Goal: Transaction & Acquisition: Obtain resource

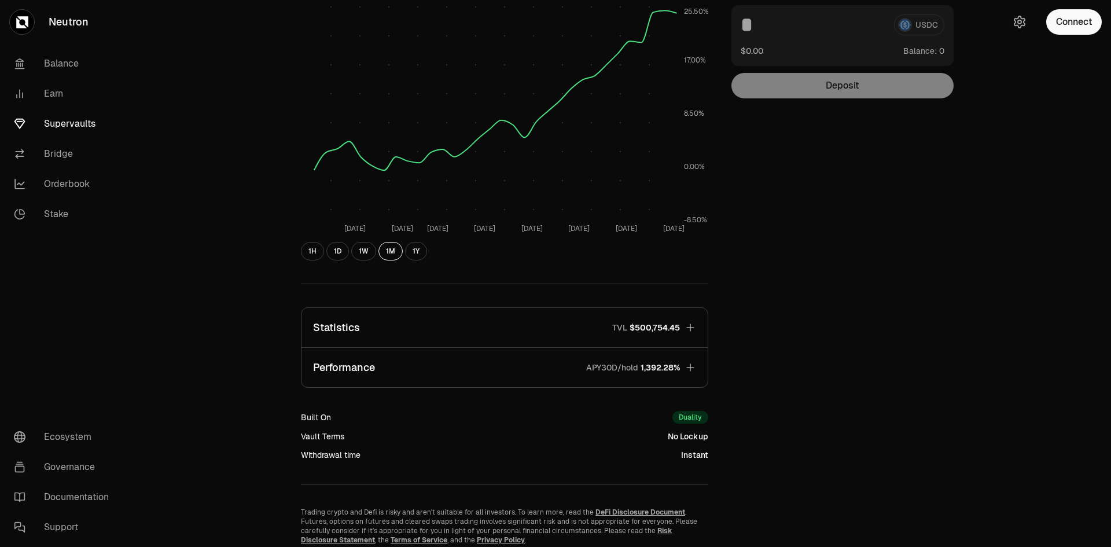
scroll to position [210, 0]
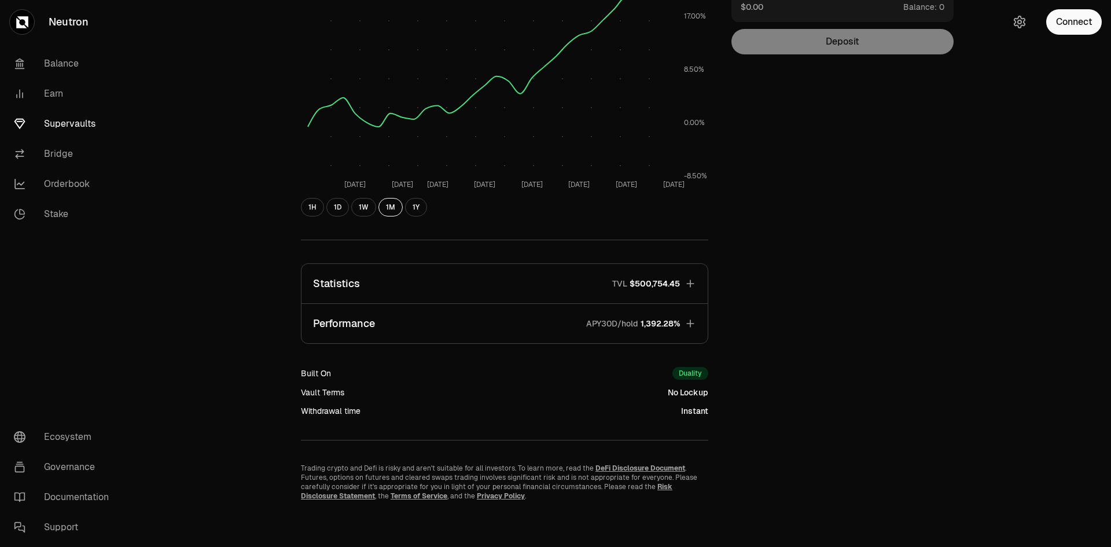
click at [693, 279] on icon "button" at bounding box center [691, 284] width 12 height 12
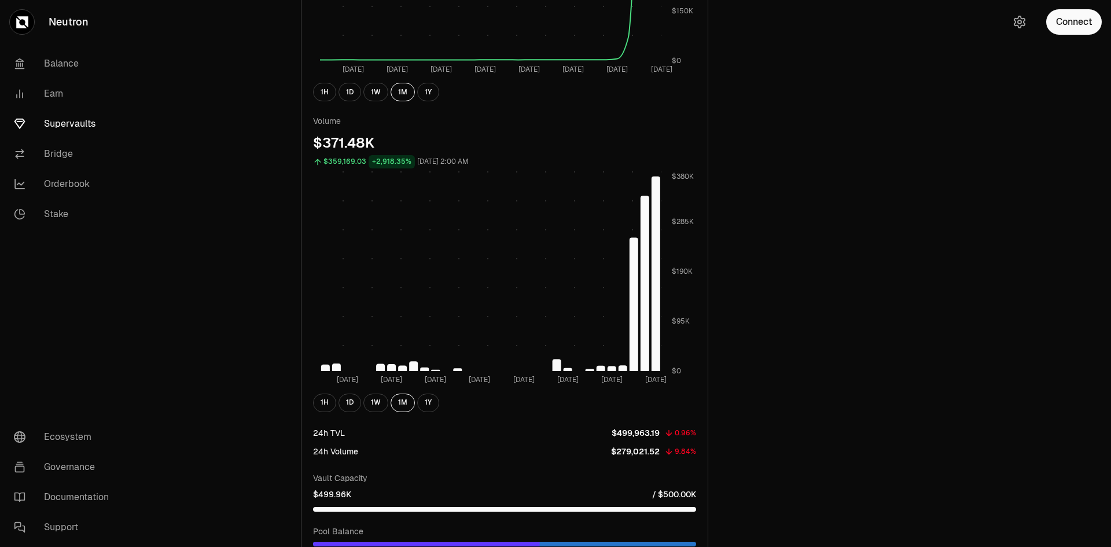
scroll to position [557, 0]
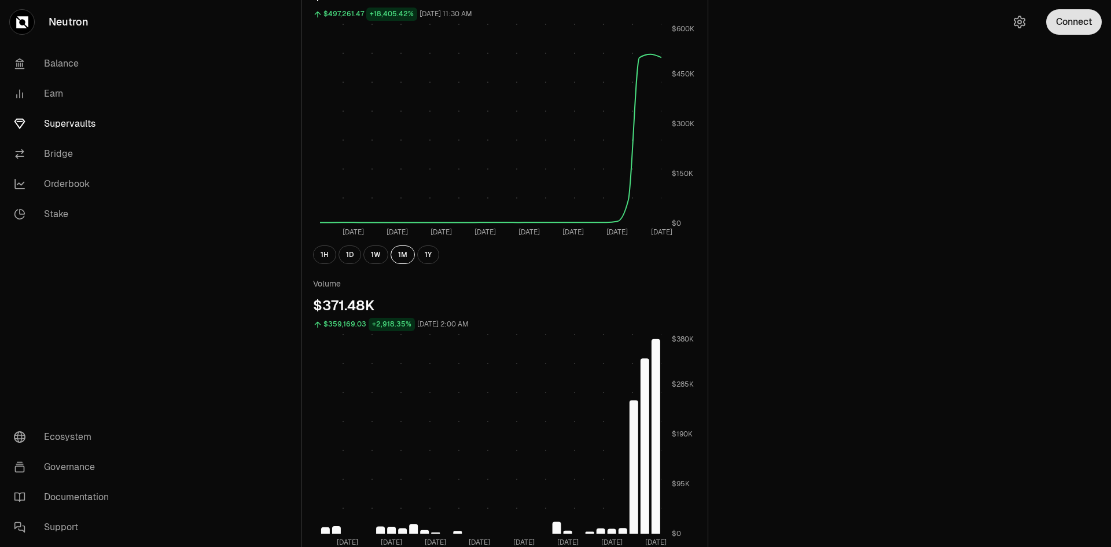
click at [1066, 24] on button "Connect" at bounding box center [1074, 21] width 56 height 25
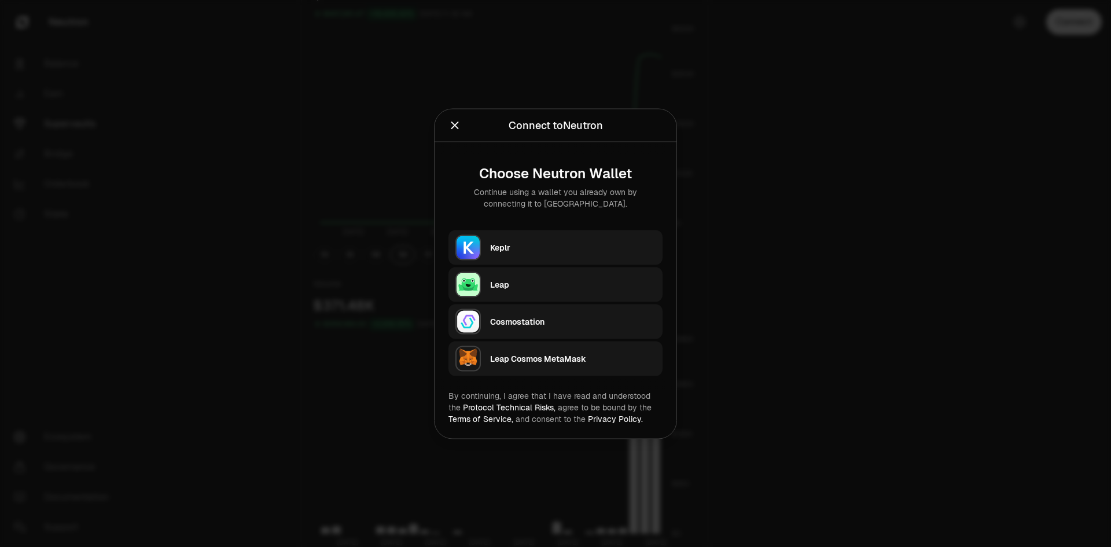
click at [546, 247] on div "Keplr" at bounding box center [573, 247] width 166 height 12
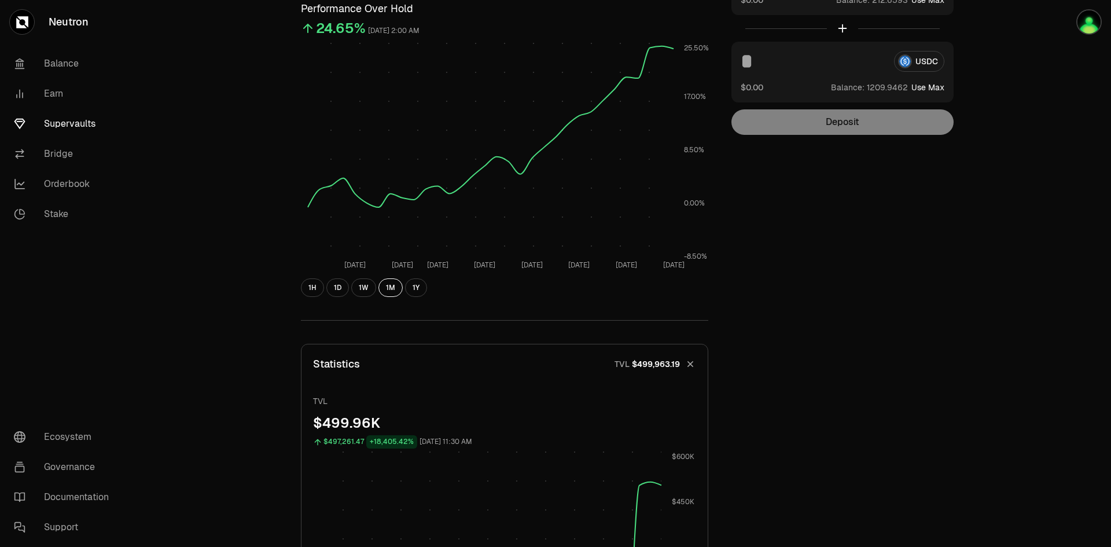
scroll to position [0, 0]
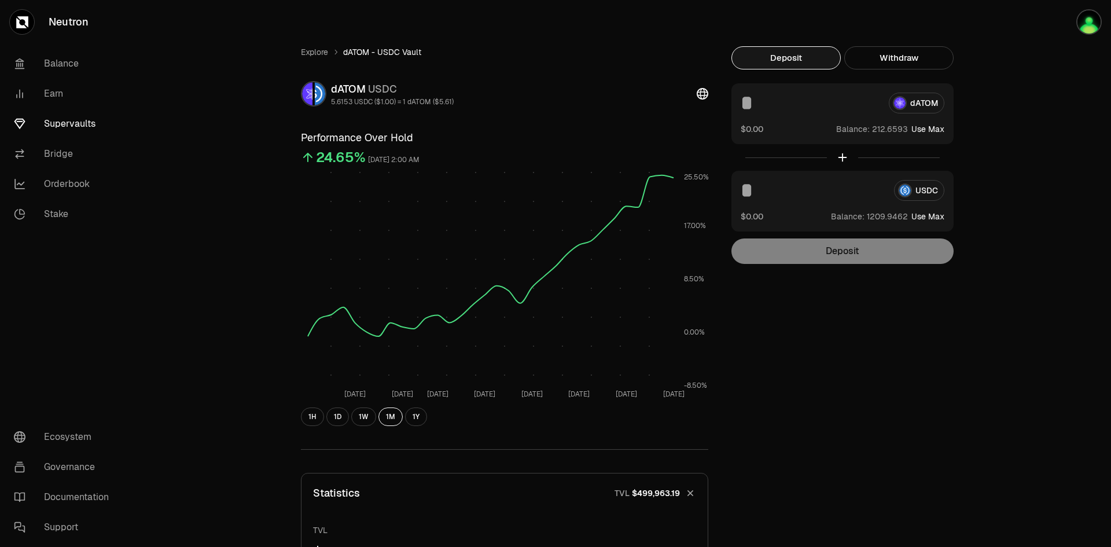
click at [755, 190] on input at bounding box center [813, 190] width 144 height 21
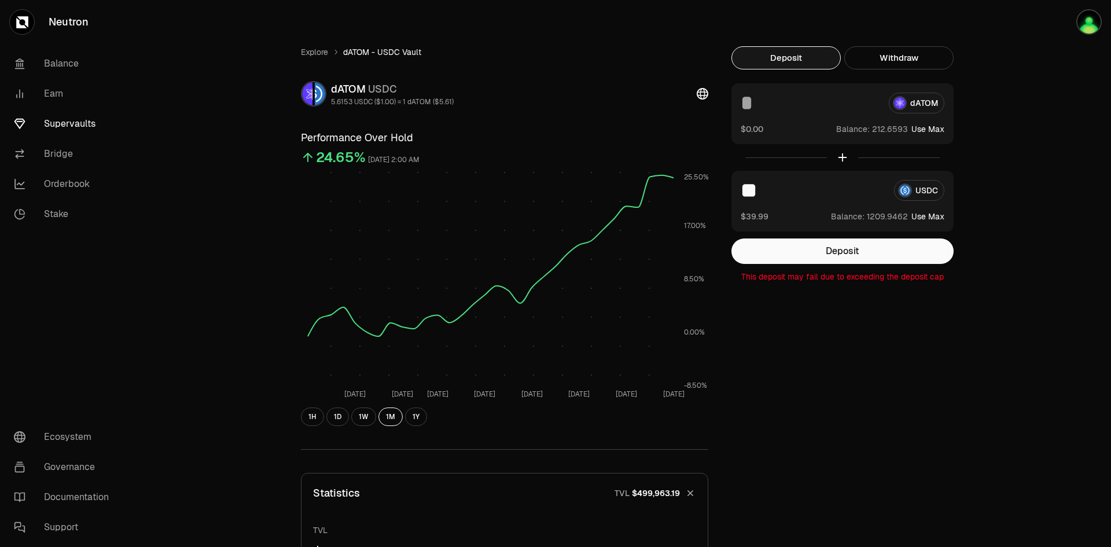
drag, startPoint x: 755, startPoint y: 190, endPoint x: 733, endPoint y: 190, distance: 22.6
drag, startPoint x: 800, startPoint y: 189, endPoint x: 728, endPoint y: 190, distance: 72.4
type input "**"
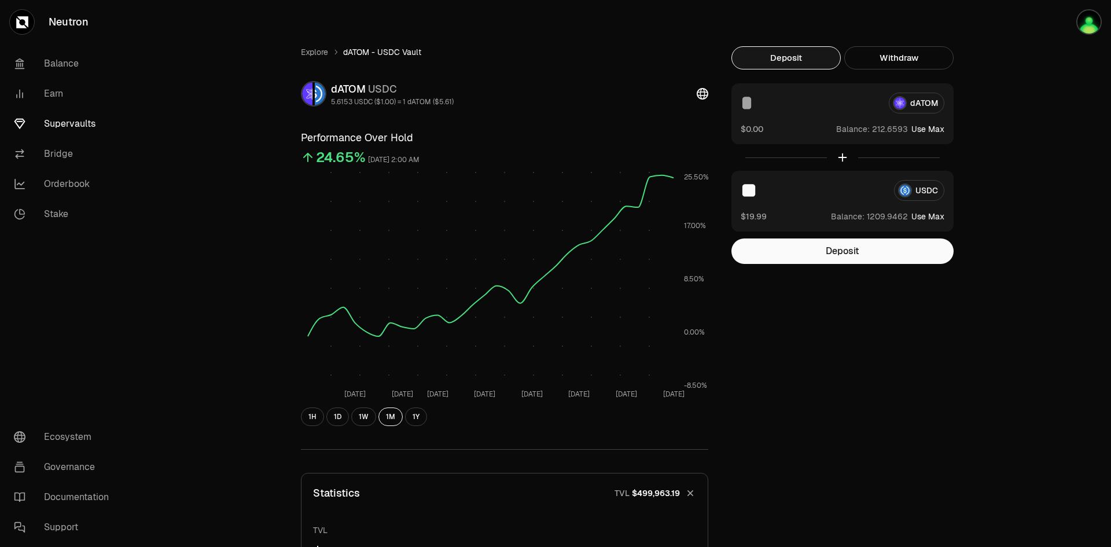
click at [769, 107] on input at bounding box center [810, 103] width 139 height 21
type input "*"
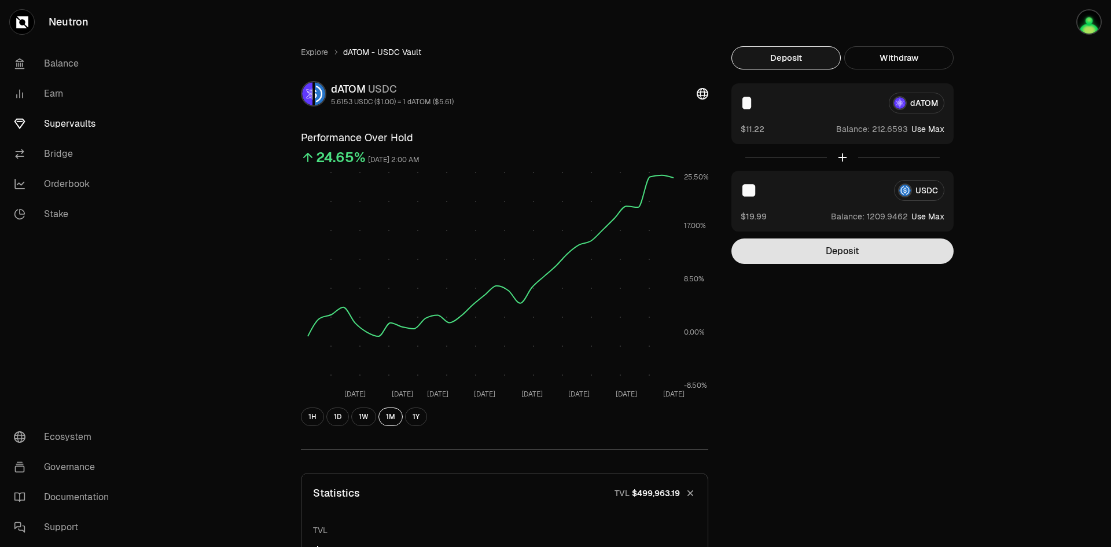
click at [846, 260] on button "Deposit" at bounding box center [843, 250] width 222 height 25
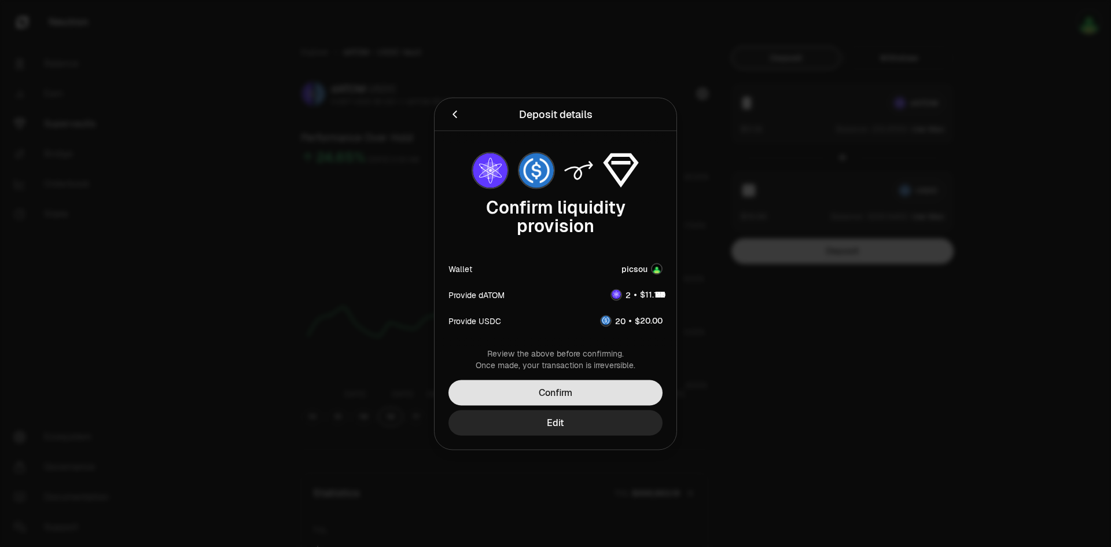
click at [581, 383] on button "Confirm" at bounding box center [556, 392] width 214 height 25
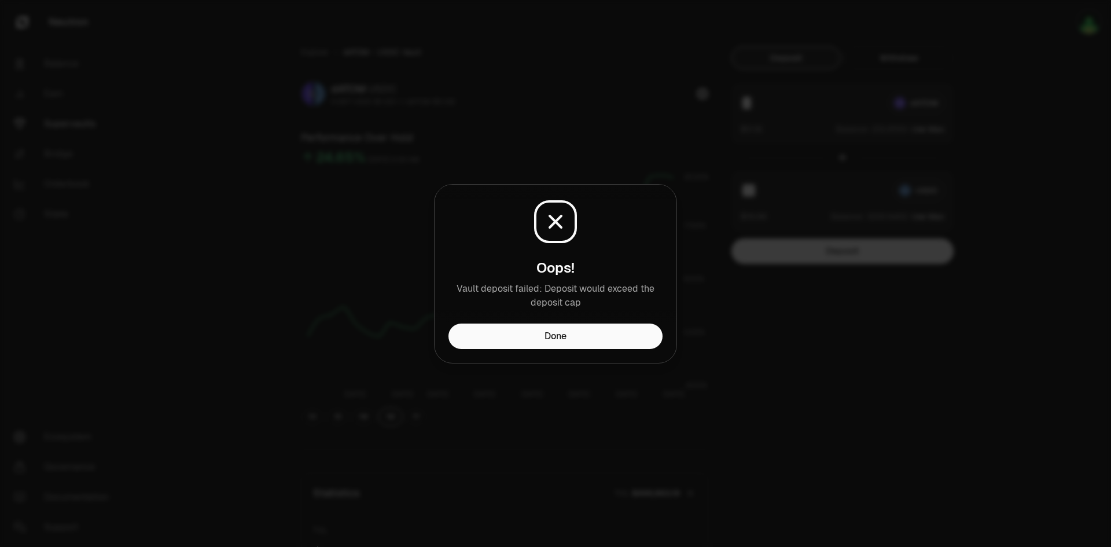
click at [563, 226] on icon at bounding box center [556, 222] width 46 height 46
drag, startPoint x: 765, startPoint y: 328, endPoint x: 719, endPoint y: 336, distance: 46.4
click at [763, 328] on div at bounding box center [555, 273] width 1111 height 547
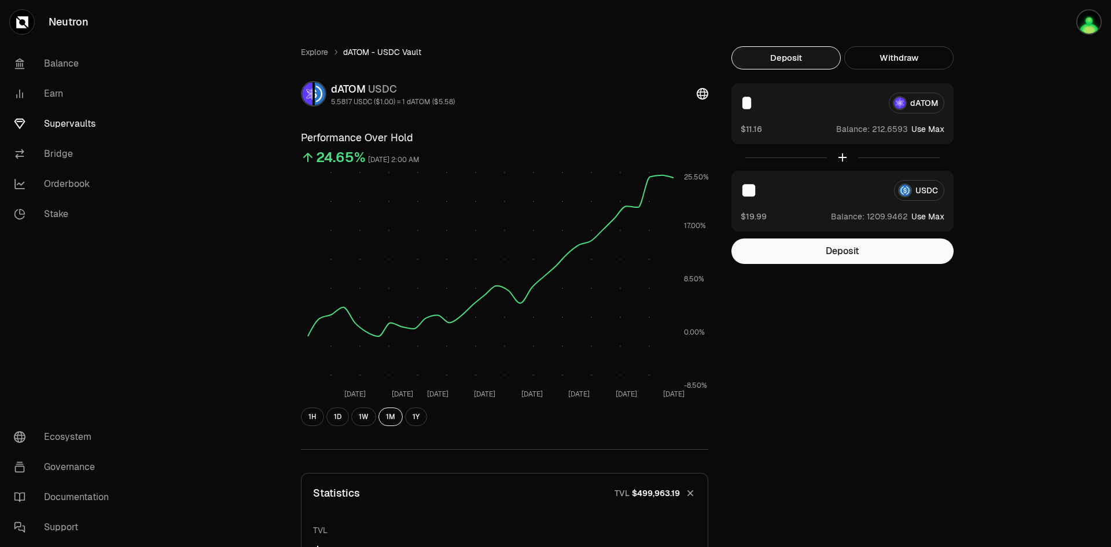
drag, startPoint x: 775, startPoint y: 191, endPoint x: 707, endPoint y: 192, distance: 67.7
type input "**"
click at [833, 244] on button "Deposit" at bounding box center [843, 250] width 222 height 25
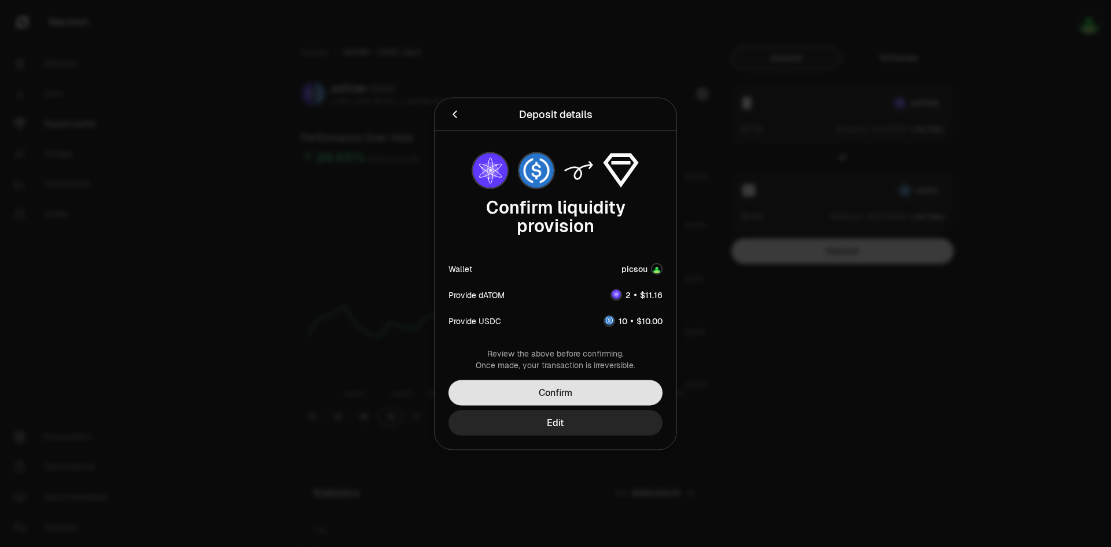
click at [598, 392] on button "Confirm" at bounding box center [556, 392] width 214 height 25
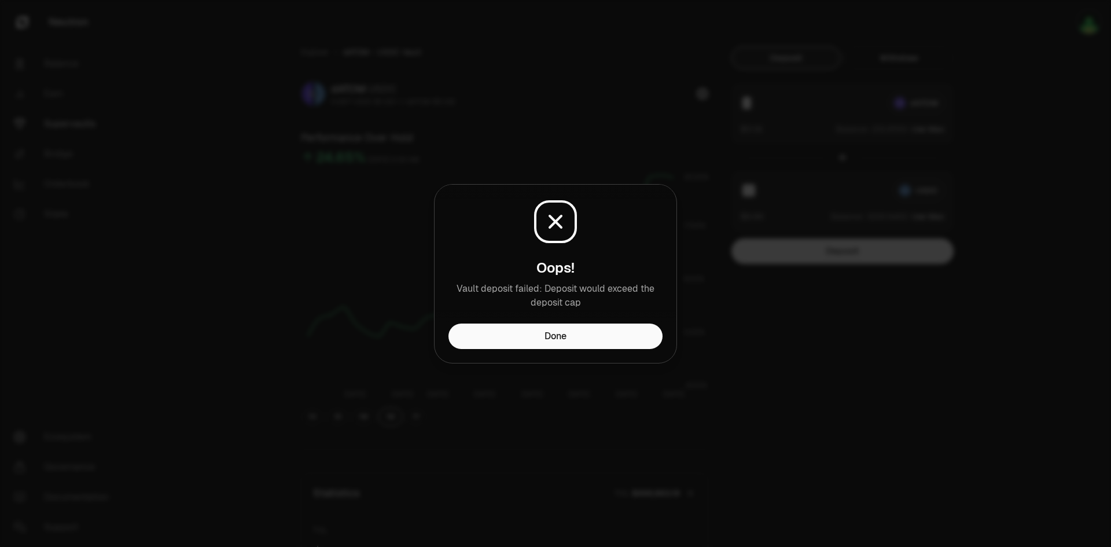
click at [540, 216] on icon at bounding box center [556, 222] width 46 height 46
click at [554, 222] on icon at bounding box center [556, 222] width 12 height 12
click at [576, 336] on button "Done" at bounding box center [556, 336] width 214 height 25
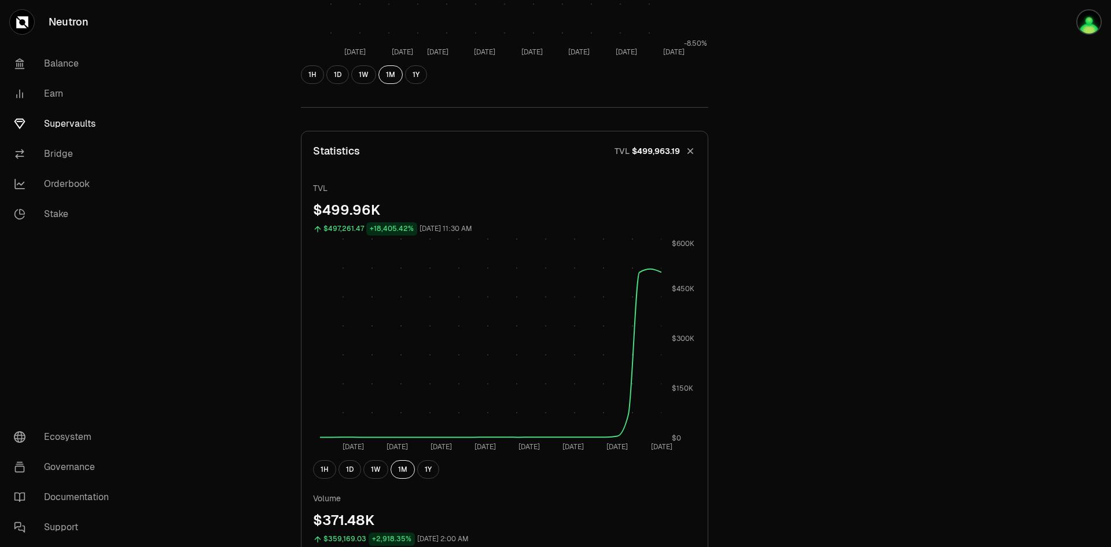
scroll to position [347, 0]
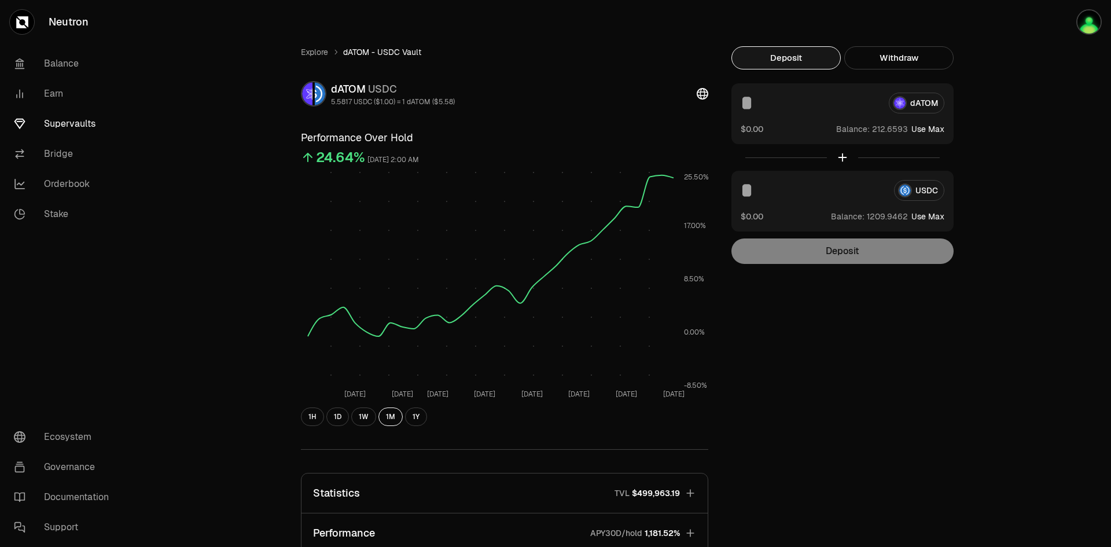
click at [763, 105] on input at bounding box center [810, 103] width 139 height 21
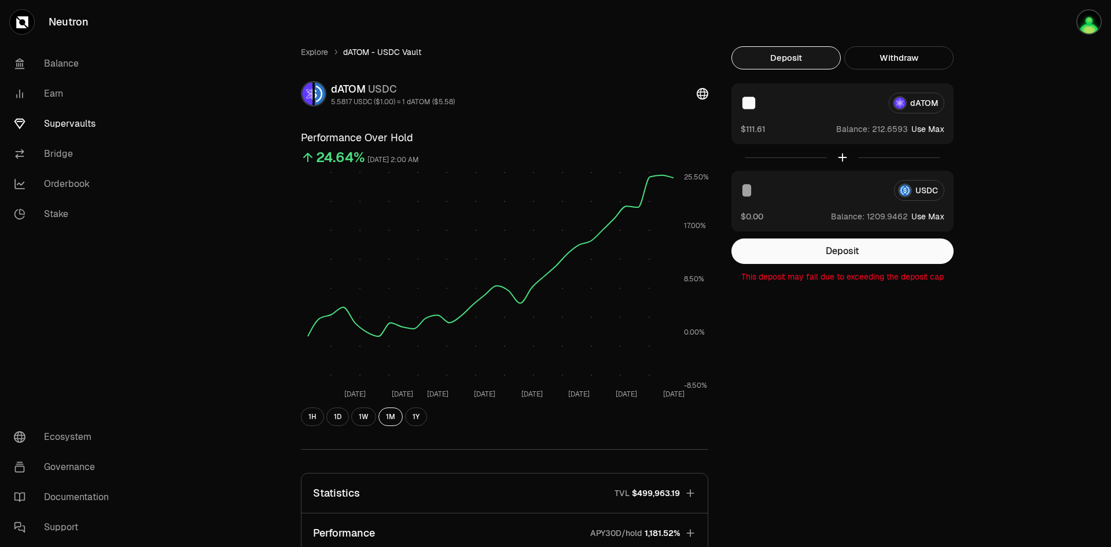
drag, startPoint x: 780, startPoint y: 107, endPoint x: 715, endPoint y: 104, distance: 64.3
click at [715, 104] on div "Explore dATOM - USDC Vault dATOM USDC 5.5817 USDC ($1.00) = 1 dATOM ($5.58) Per…" at bounding box center [620, 378] width 667 height 664
type input "*"
click at [766, 194] on input at bounding box center [813, 190] width 144 height 21
type input "*"
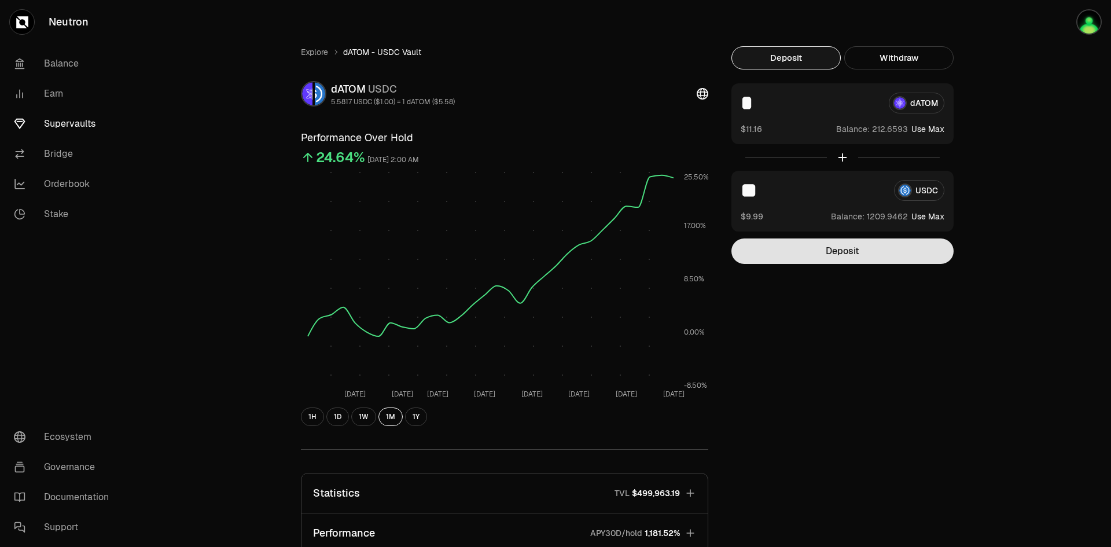
type input "**"
click at [804, 253] on button "Deposit" at bounding box center [843, 250] width 222 height 25
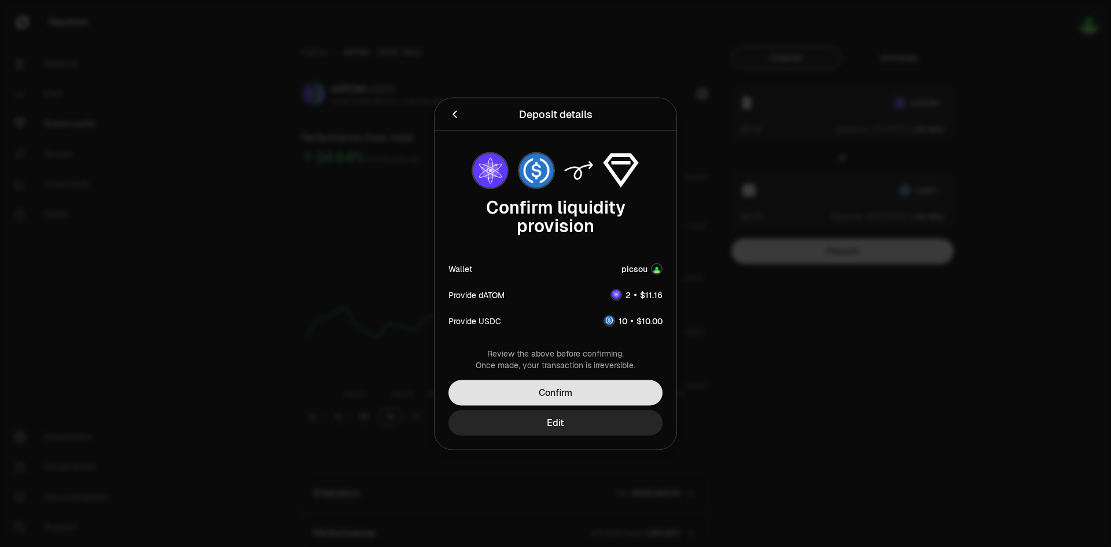
click at [603, 393] on button "Confirm" at bounding box center [556, 392] width 214 height 25
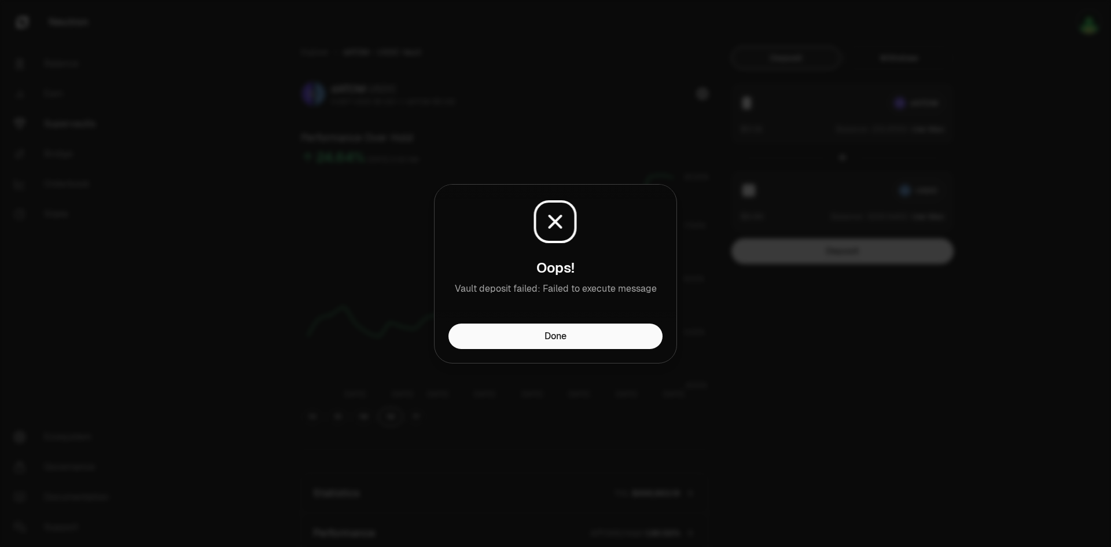
click at [550, 221] on icon at bounding box center [556, 222] width 46 height 46
click at [552, 340] on button "Done" at bounding box center [556, 336] width 214 height 25
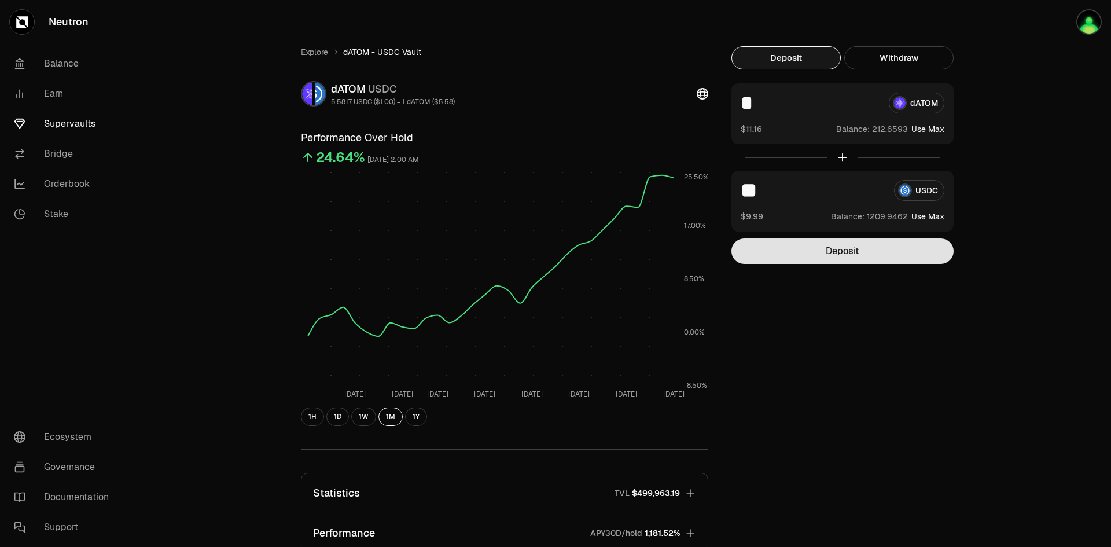
click at [817, 249] on button "Deposit" at bounding box center [843, 250] width 222 height 25
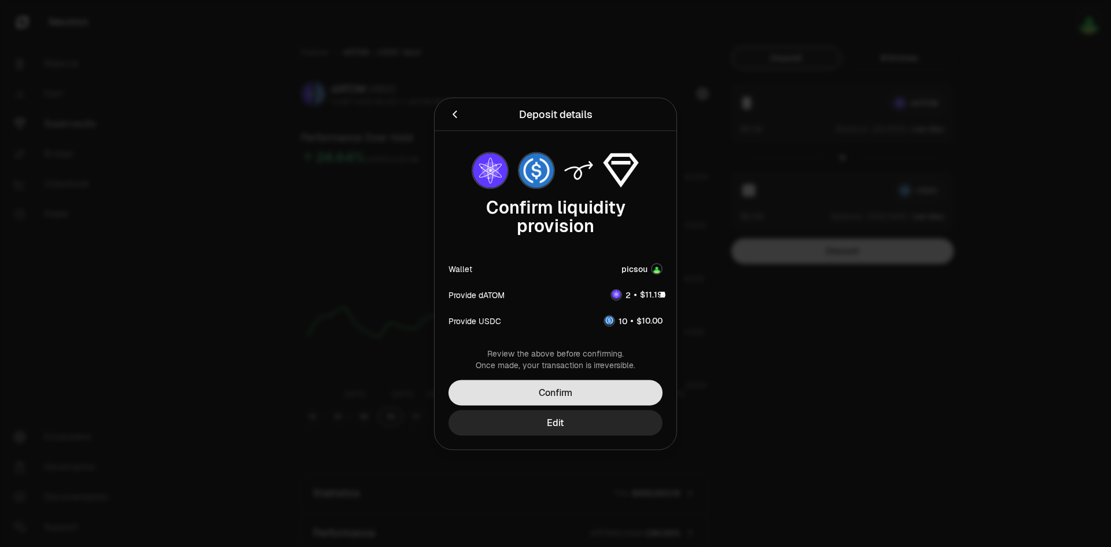
click at [609, 391] on button "Confirm" at bounding box center [556, 392] width 214 height 25
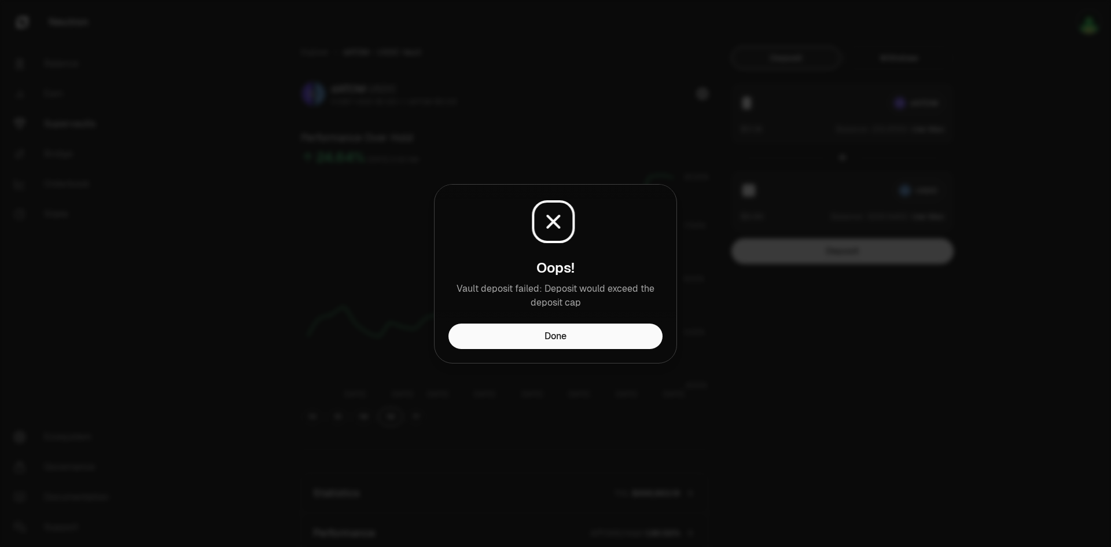
click at [559, 226] on icon at bounding box center [556, 222] width 12 height 12
click at [571, 344] on button "Done" at bounding box center [556, 336] width 214 height 25
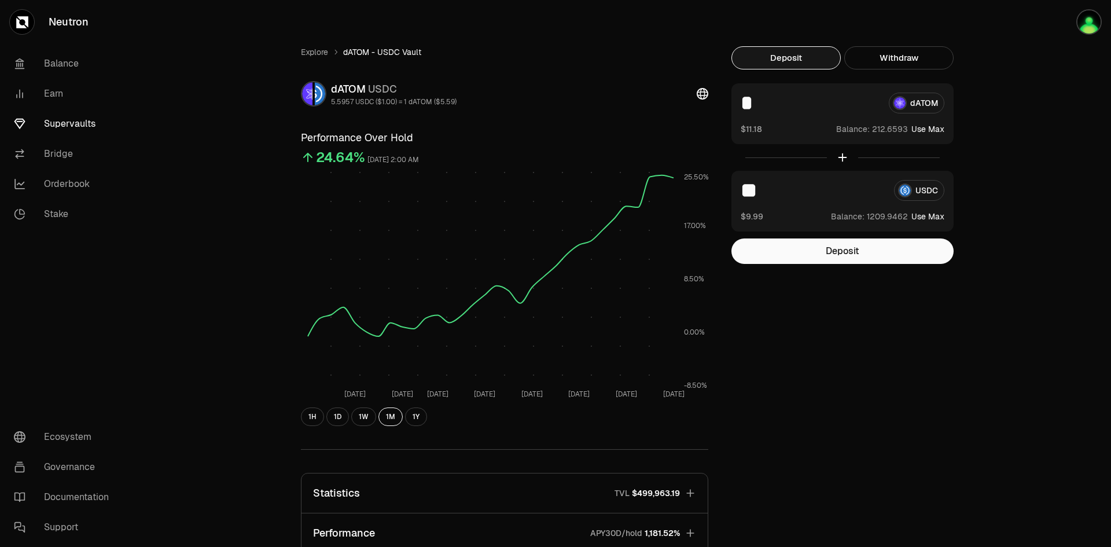
scroll to position [210, 0]
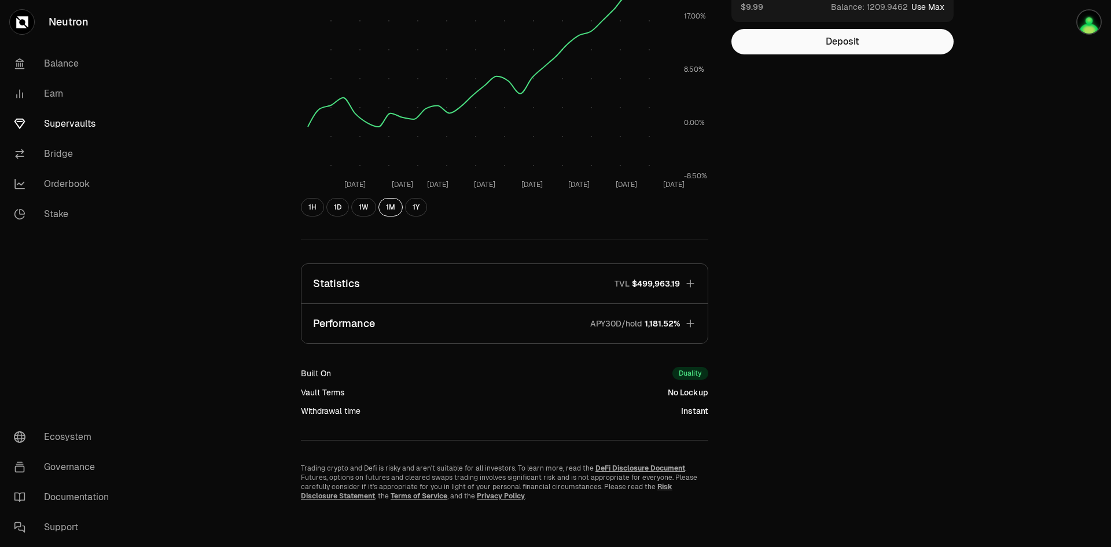
click at [689, 279] on icon "button" at bounding box center [691, 284] width 12 height 12
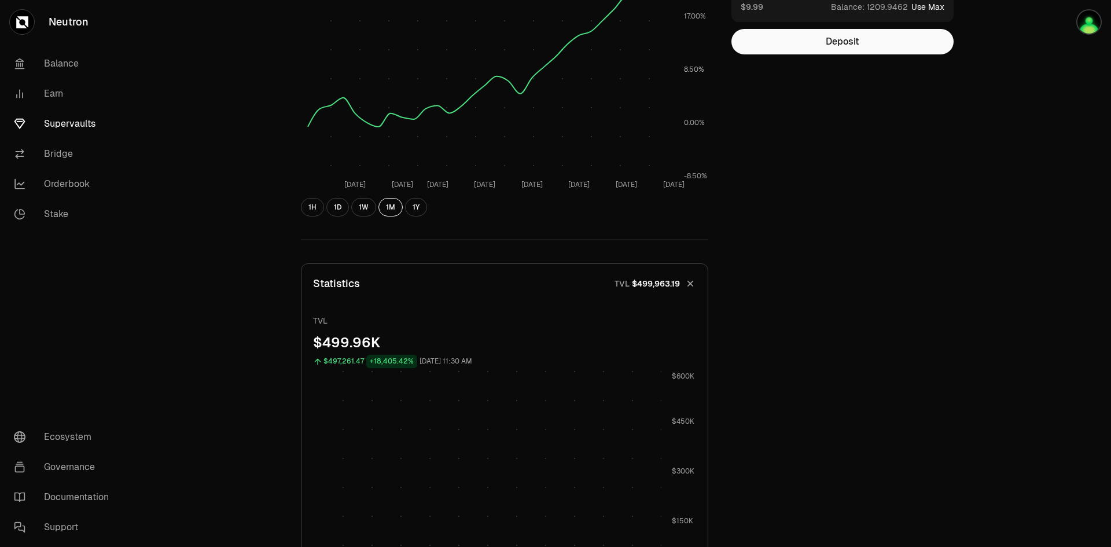
click at [689, 279] on icon "button" at bounding box center [690, 284] width 16 height 16
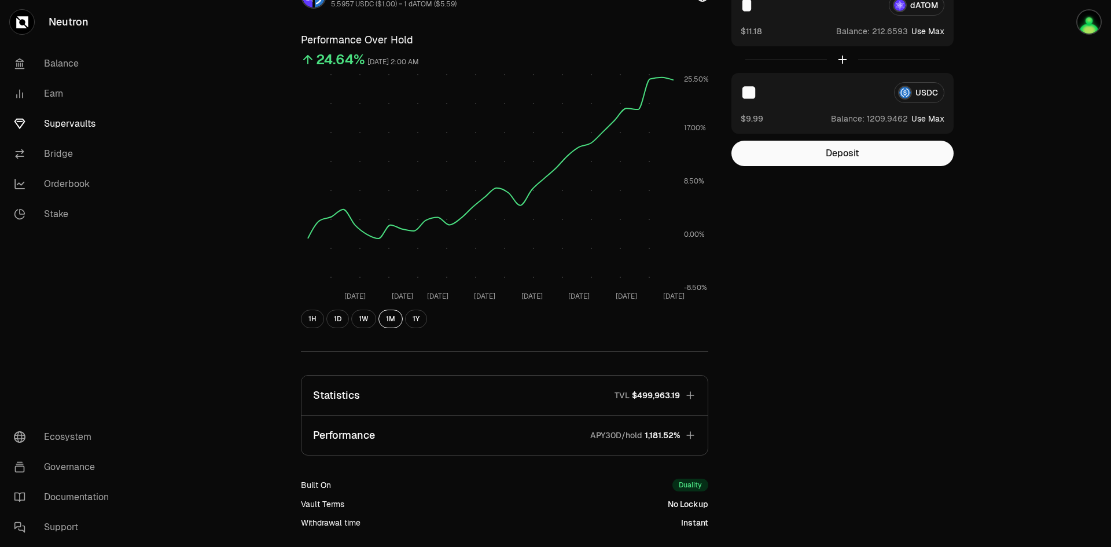
scroll to position [0, 0]
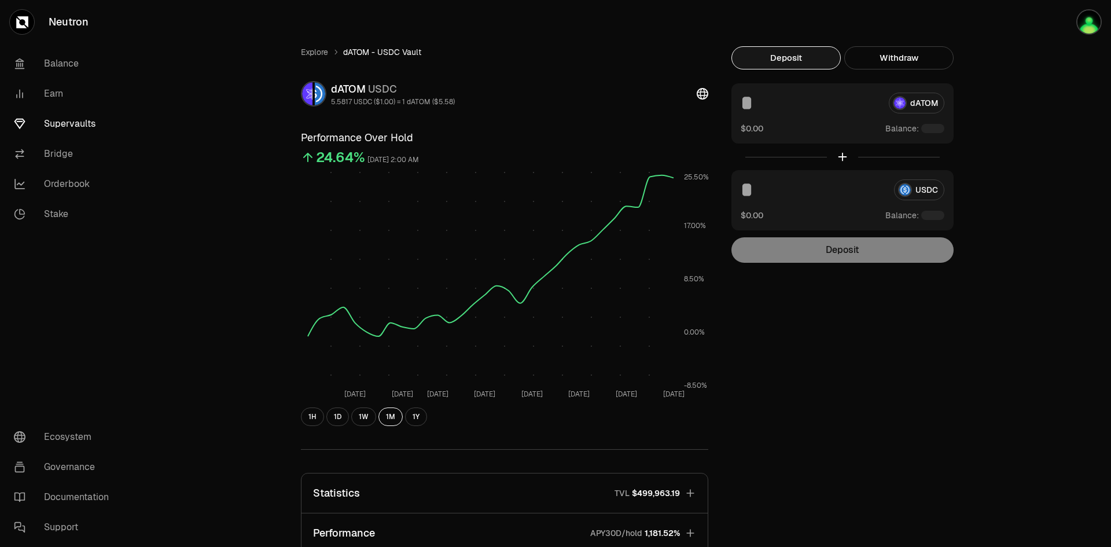
click at [757, 103] on input at bounding box center [810, 103] width 139 height 21
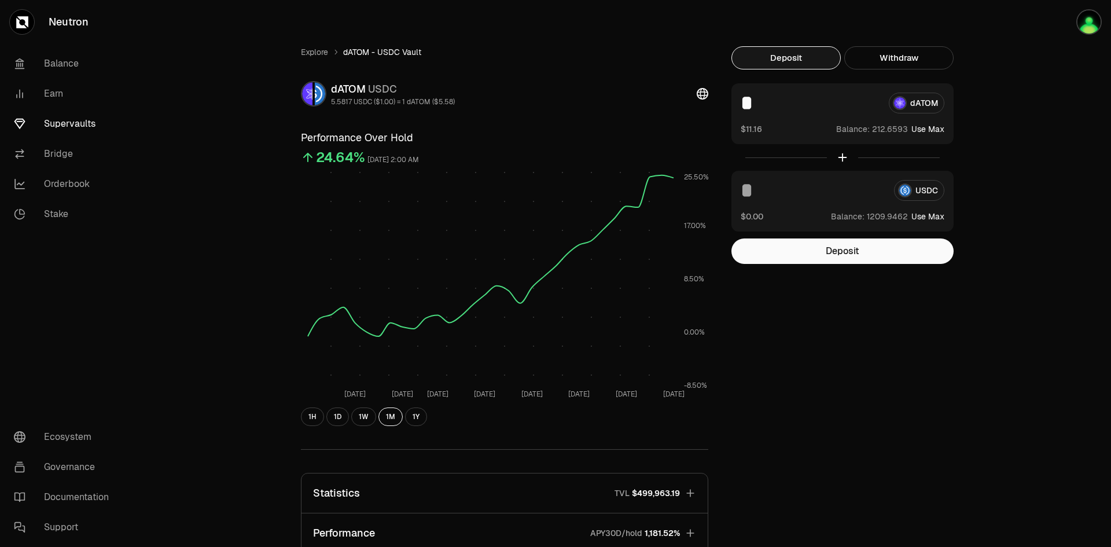
type input "*"
click at [777, 193] on input at bounding box center [813, 190] width 144 height 21
click at [814, 249] on button "Deposit" at bounding box center [843, 250] width 222 height 25
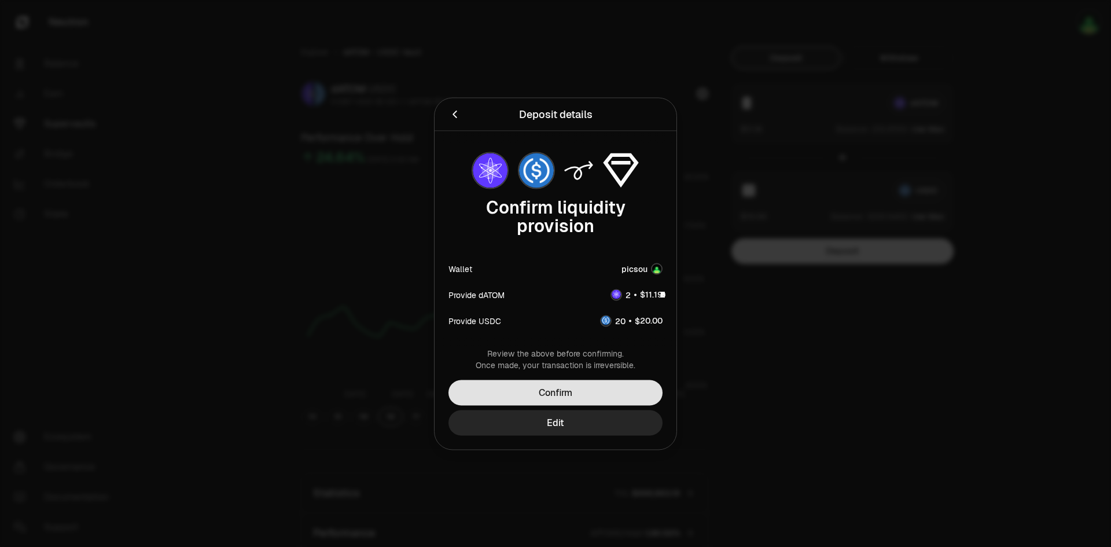
click at [593, 393] on button "Confirm" at bounding box center [556, 392] width 214 height 25
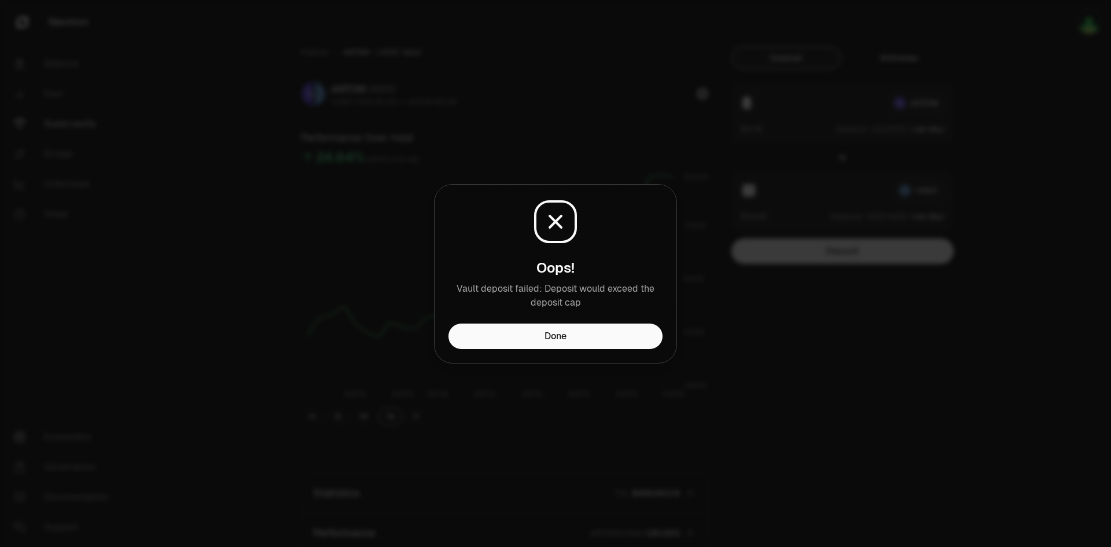
click at [555, 215] on icon at bounding box center [556, 222] width 46 height 46
click at [595, 339] on button "Done" at bounding box center [556, 336] width 214 height 25
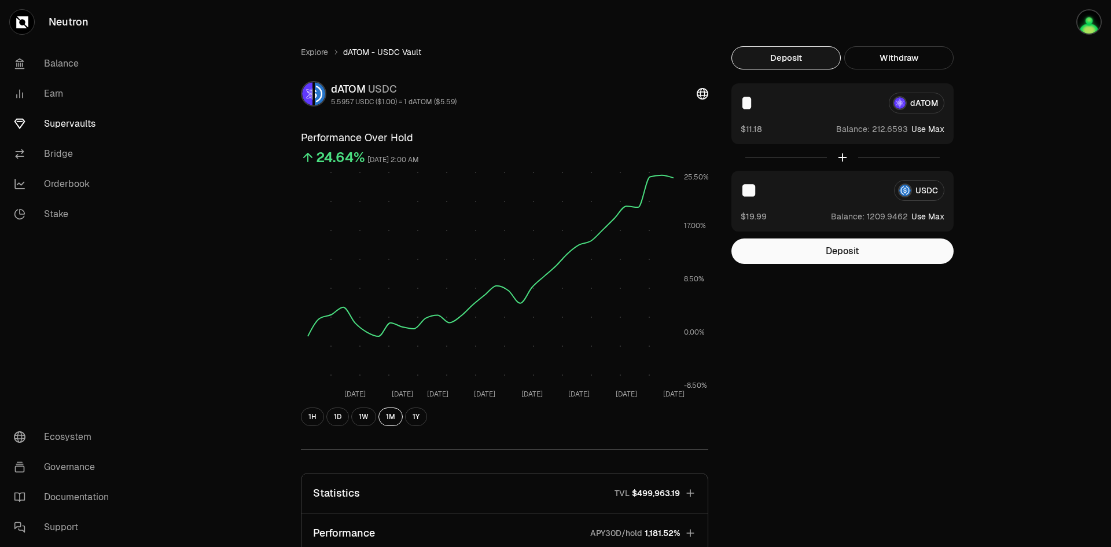
drag, startPoint x: 775, startPoint y: 190, endPoint x: 719, endPoint y: 189, distance: 55.6
click at [719, 189] on div "Explore dATOM - USDC Vault dATOM USDC 5.5957 USDC ($1.00) = 1 dATOM ($5.59) Per…" at bounding box center [620, 378] width 667 height 664
type input "**"
click at [810, 259] on button "Deposit" at bounding box center [843, 250] width 222 height 25
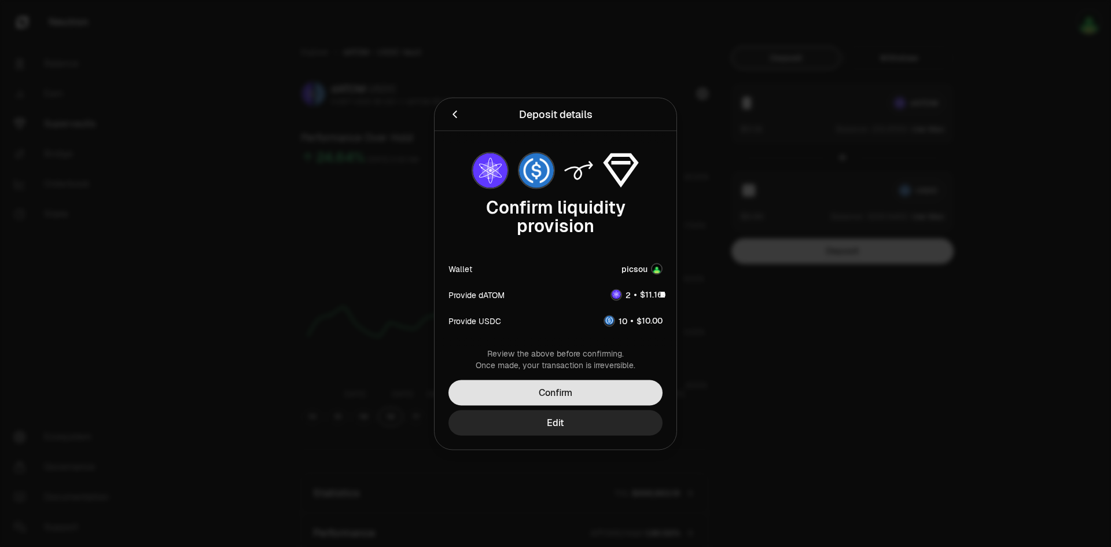
click at [613, 386] on button "Confirm" at bounding box center [556, 392] width 214 height 25
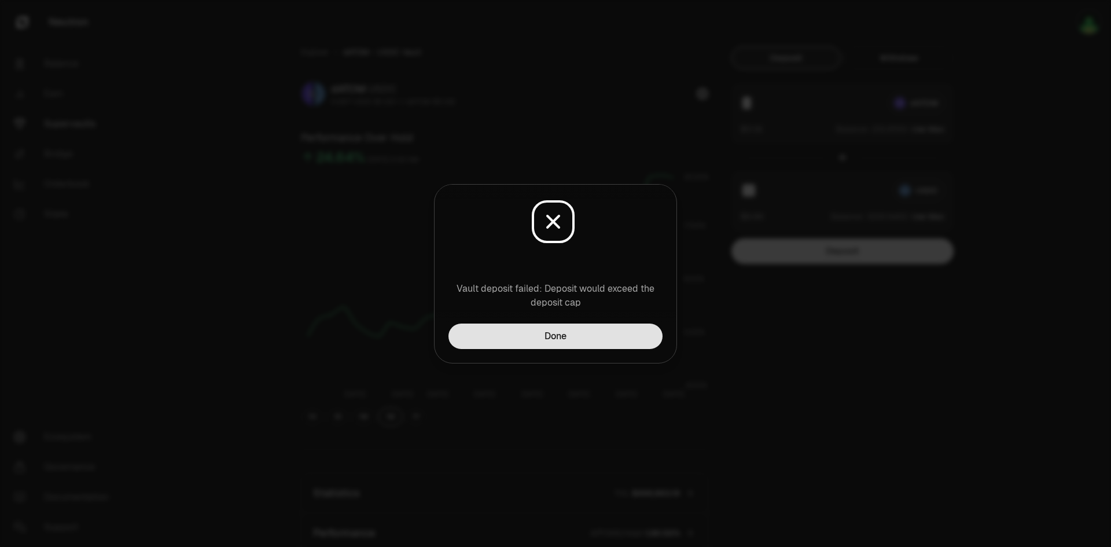
click at [601, 342] on button "Done" at bounding box center [556, 336] width 214 height 25
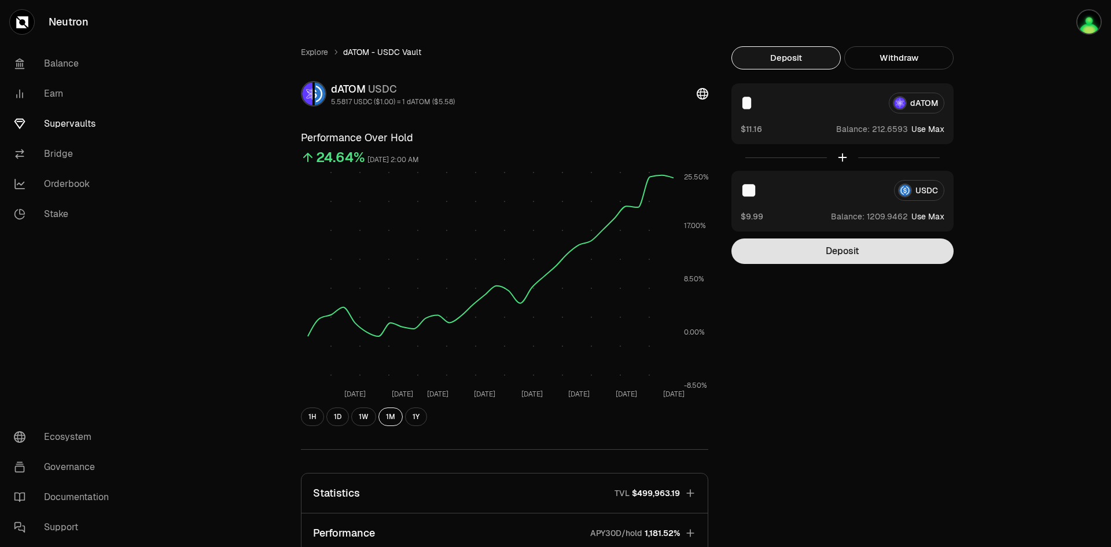
click at [798, 256] on button "Deposit" at bounding box center [843, 250] width 222 height 25
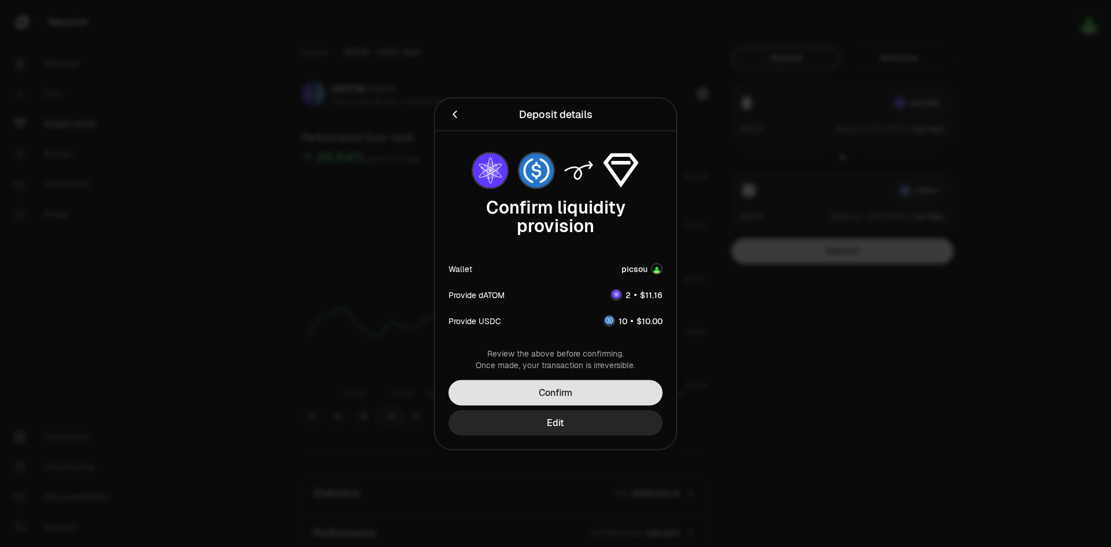
click at [551, 380] on button "Confirm" at bounding box center [556, 392] width 214 height 25
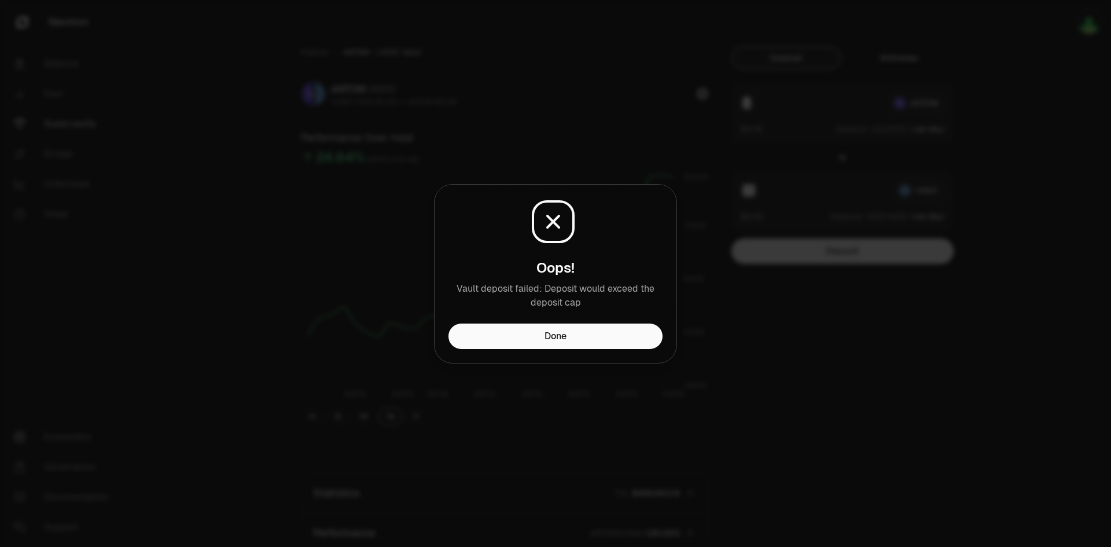
drag, startPoint x: 556, startPoint y: 228, endPoint x: 586, endPoint y: 307, distance: 84.3
click at [557, 228] on icon at bounding box center [556, 222] width 46 height 46
click at [590, 347] on button "Done" at bounding box center [556, 336] width 214 height 25
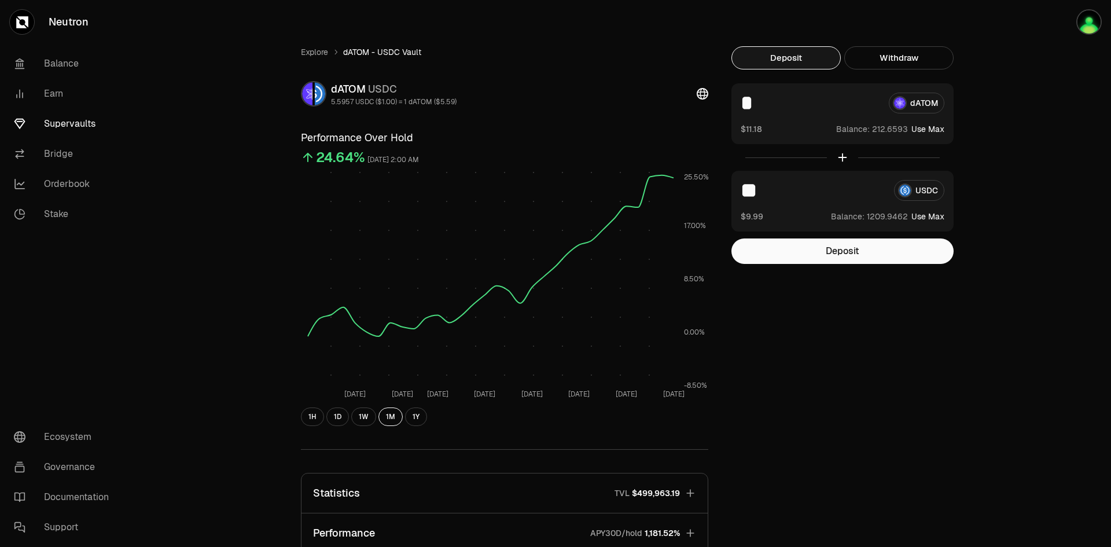
drag, startPoint x: 777, startPoint y: 111, endPoint x: 717, endPoint y: 107, distance: 59.7
click at [717, 107] on div "Explore dATOM - USDC Vault dATOM USDC 5.5957 USDC ($1.00) = 1 dATOM ($5.59) Per…" at bounding box center [620, 378] width 667 height 664
type input "*"
click at [795, 243] on button "Deposit" at bounding box center [843, 250] width 222 height 25
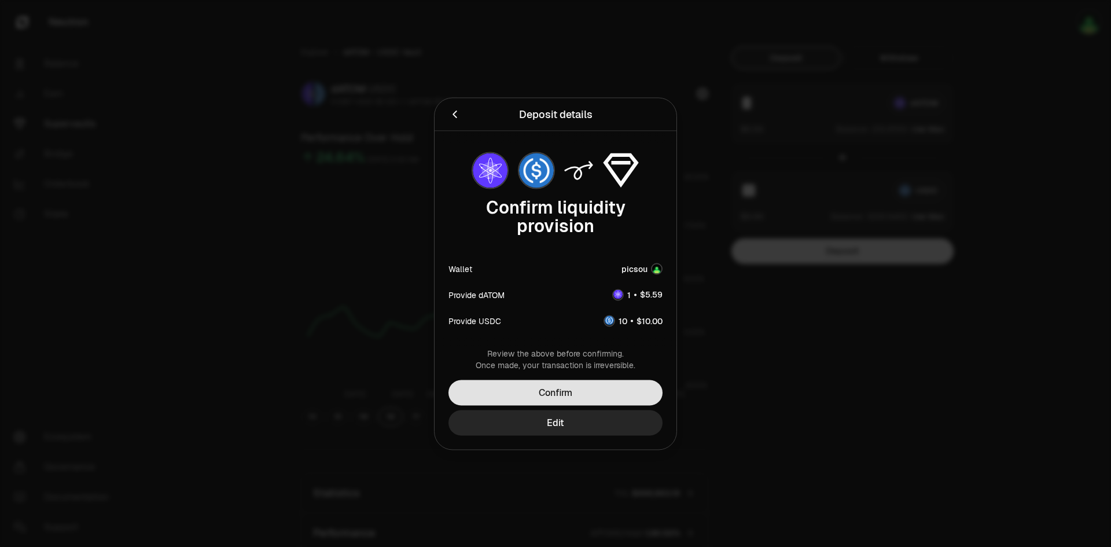
click at [587, 392] on button "Confirm" at bounding box center [556, 392] width 214 height 25
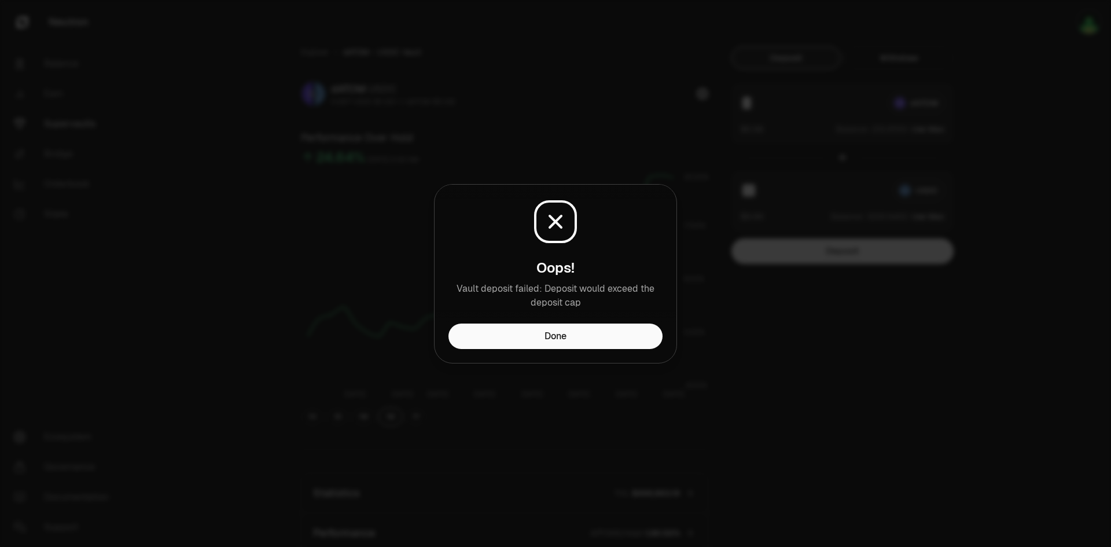
click at [554, 230] on icon at bounding box center [556, 222] width 46 height 46
click at [571, 343] on button "Done" at bounding box center [556, 336] width 214 height 25
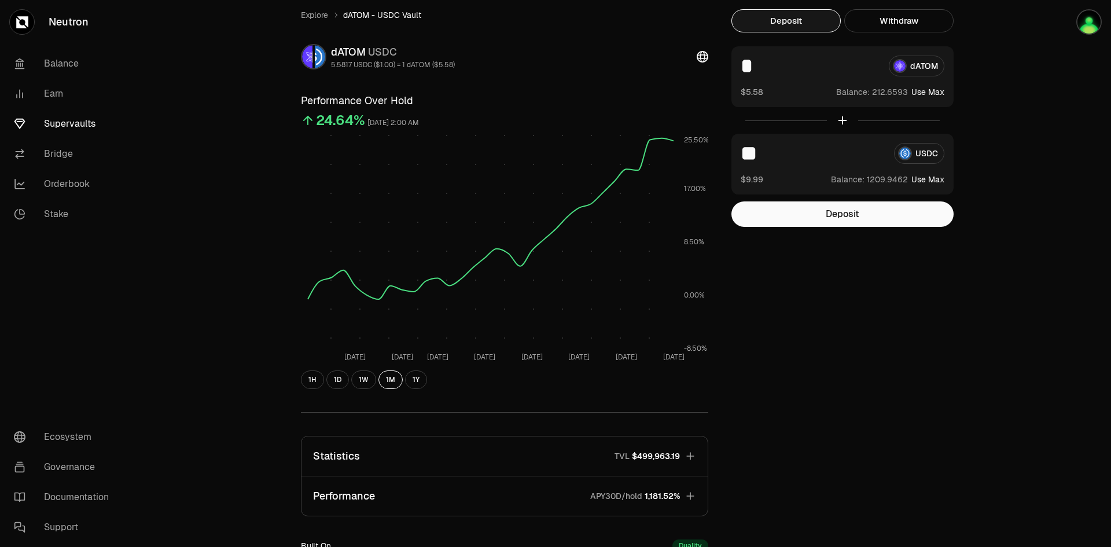
scroll to position [58, 0]
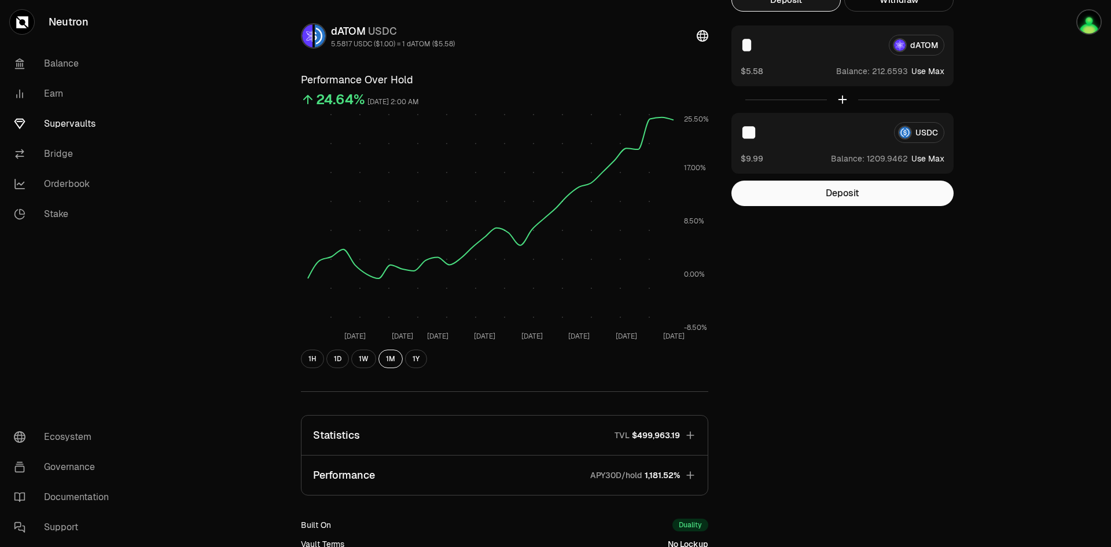
click at [685, 432] on icon "button" at bounding box center [691, 435] width 12 height 12
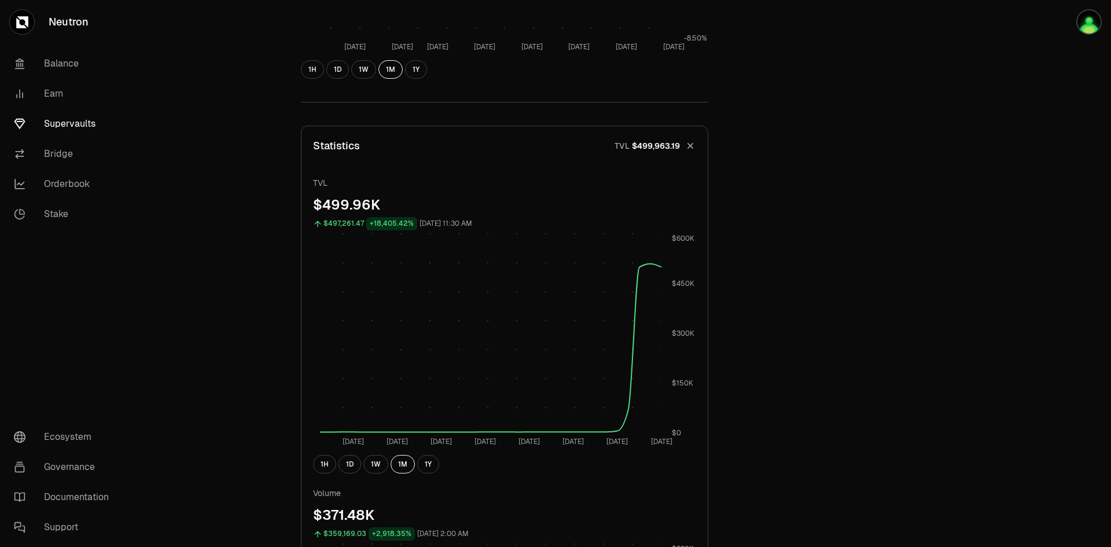
scroll to position [0, 0]
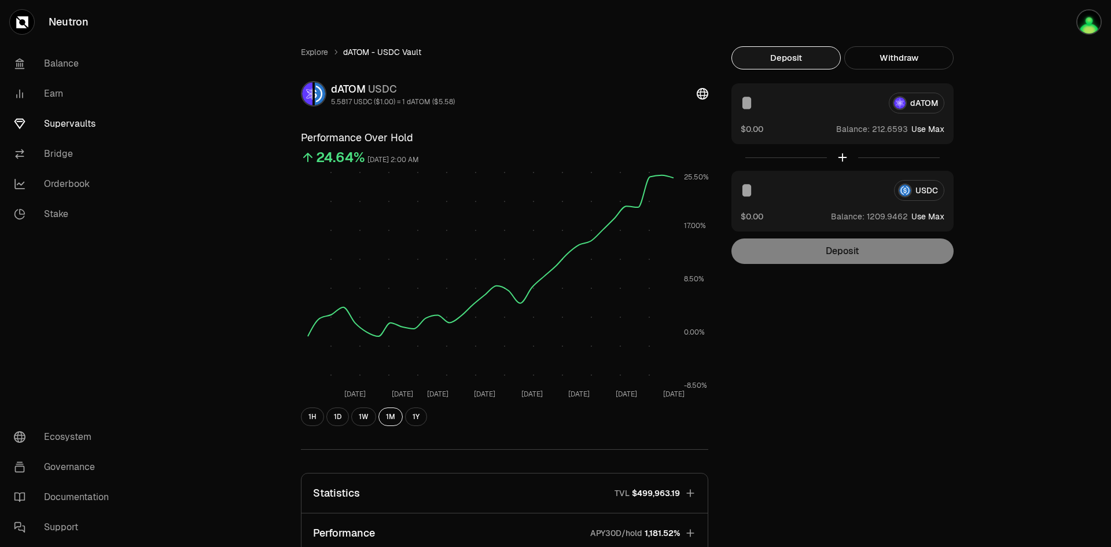
click at [771, 102] on input at bounding box center [810, 103] width 139 height 21
type input "*"
click at [758, 193] on input at bounding box center [813, 190] width 144 height 21
type input "**"
click at [809, 256] on button "Deposit" at bounding box center [843, 250] width 222 height 25
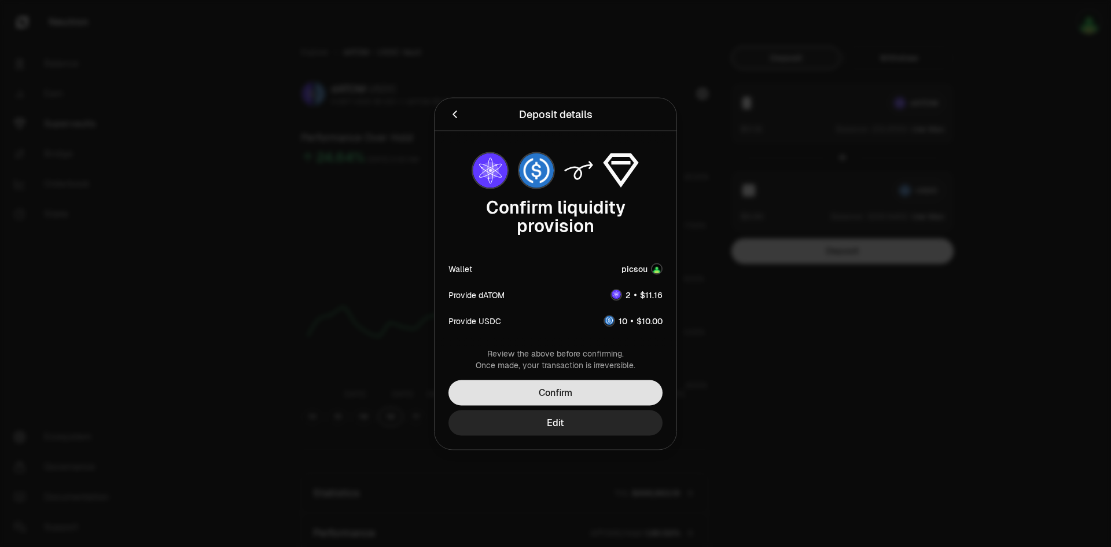
click at [629, 392] on button "Confirm" at bounding box center [556, 392] width 214 height 25
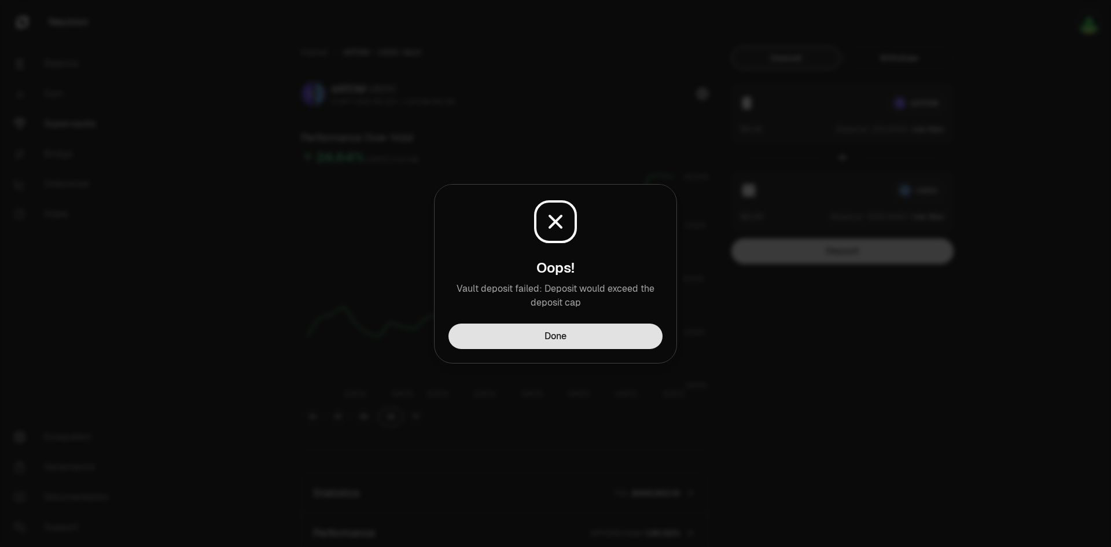
click at [581, 326] on button "Done" at bounding box center [556, 336] width 214 height 25
